Goal: Task Accomplishment & Management: Use online tool/utility

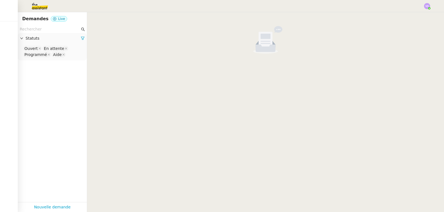
click at [428, 6] on img at bounding box center [427, 6] width 6 height 6
click at [419, 13] on li "Suivi" at bounding box center [412, 16] width 36 height 8
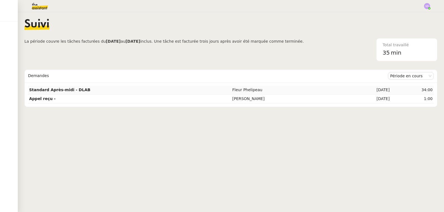
click at [153, 88] on td "Standard Après-midi - DLAB" at bounding box center [129, 90] width 203 height 9
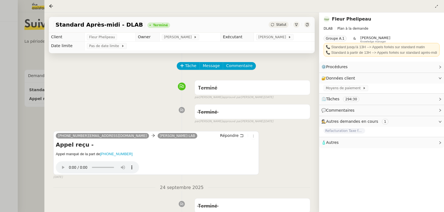
click at [28, 134] on div at bounding box center [222, 106] width 444 height 212
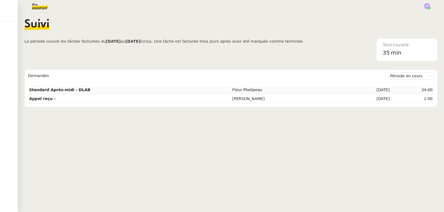
click at [129, 88] on td "Standard Après-midi - DLAB" at bounding box center [129, 90] width 203 height 9
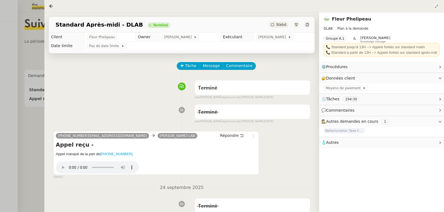
click at [14, 126] on div at bounding box center [222, 106] width 444 height 212
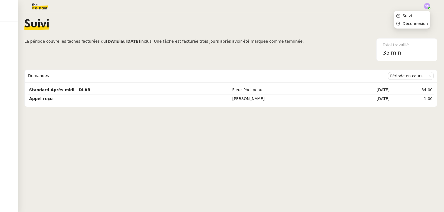
click at [426, 7] on img at bounding box center [427, 6] width 6 height 6
click at [414, 15] on li "Suivi" at bounding box center [412, 16] width 36 height 8
click at [427, 6] on img at bounding box center [427, 6] width 6 height 6
click at [420, 16] on li "Suivi" at bounding box center [412, 16] width 36 height 8
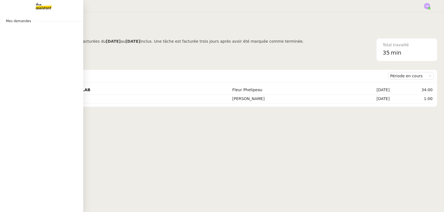
click at [42, 7] on img at bounding box center [39, 6] width 43 height 12
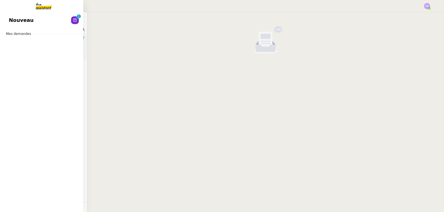
drag, startPoint x: 13, startPoint y: 22, endPoint x: 47, endPoint y: 34, distance: 35.9
click at [13, 22] on span "Nouveau" at bounding box center [21, 20] width 25 height 8
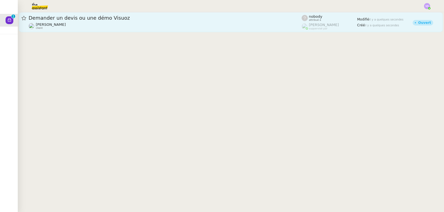
click at [136, 28] on div "[PERSON_NAME] client" at bounding box center [165, 25] width 273 height 7
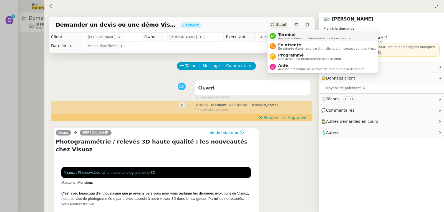
click at [281, 34] on span "Terminé" at bounding box center [314, 34] width 73 height 4
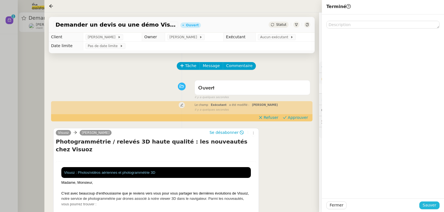
click at [427, 205] on span "Sauver" at bounding box center [429, 205] width 14 height 6
